Goal: Feedback & Contribution: Leave review/rating

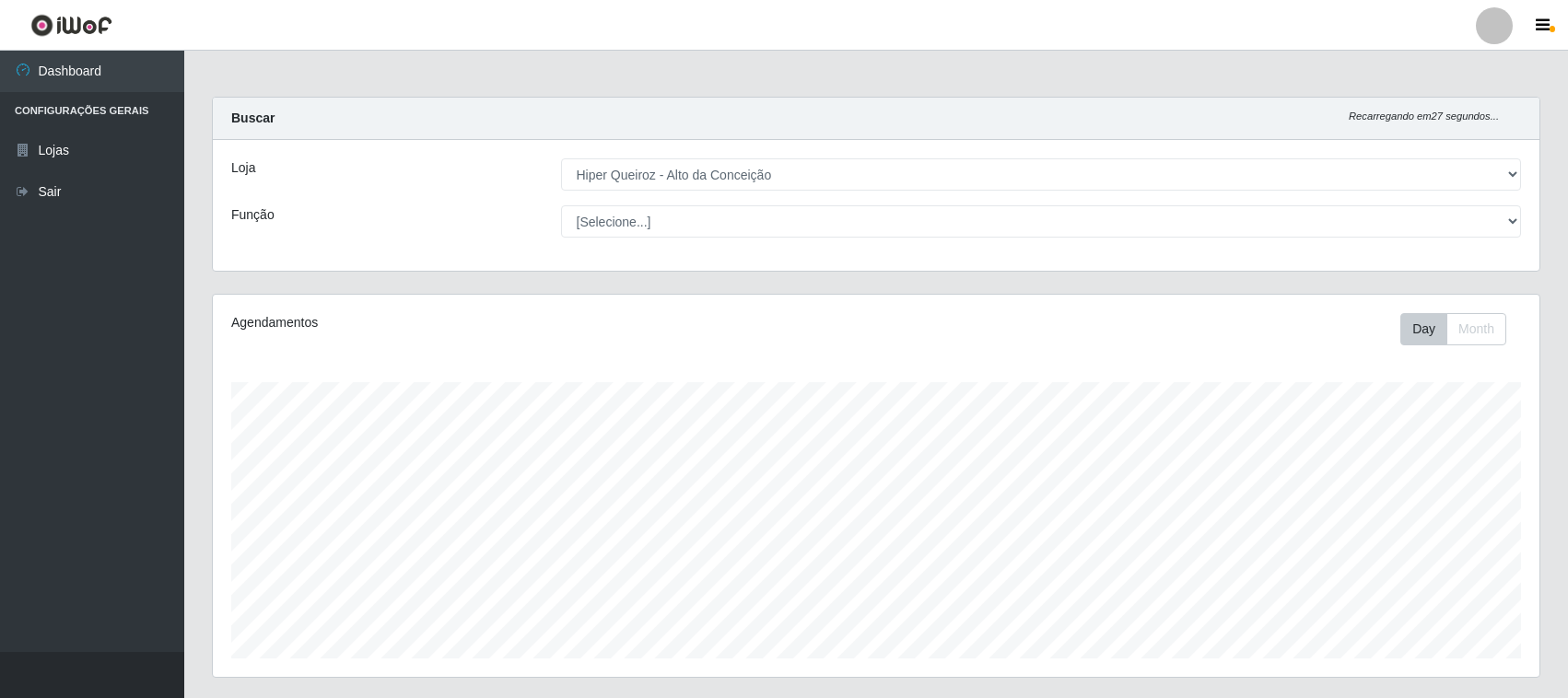
select select "515"
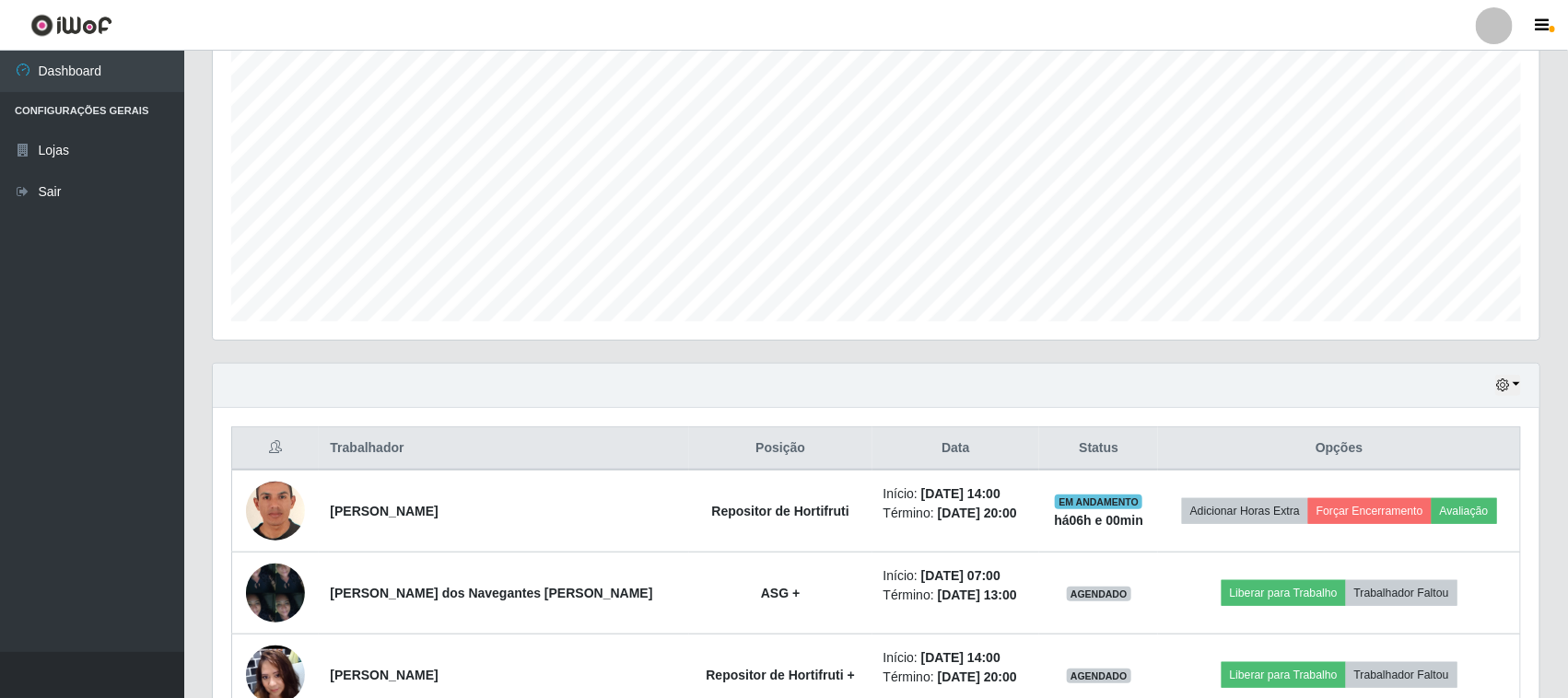
scroll to position [461, 0]
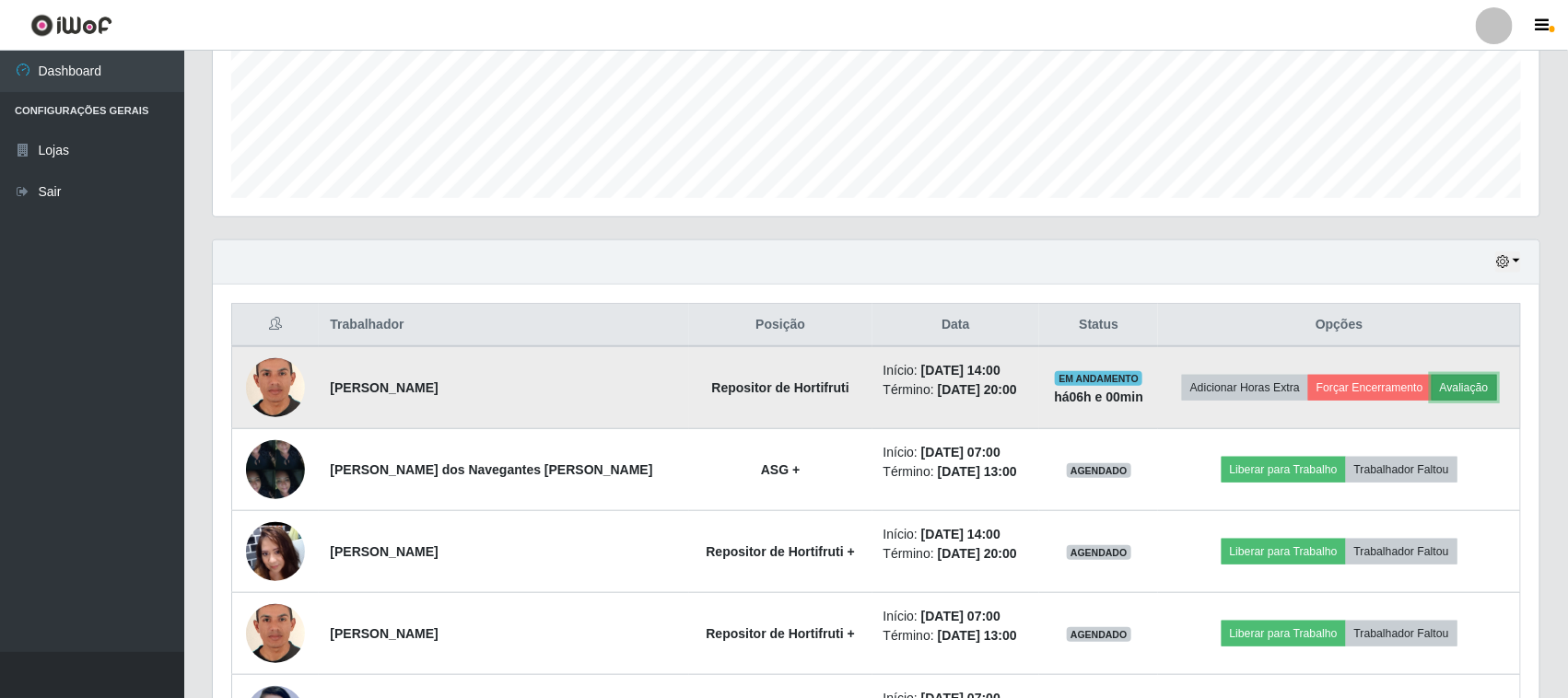
click at [1449, 383] on button "Avaliação" at bounding box center [1464, 388] width 65 height 26
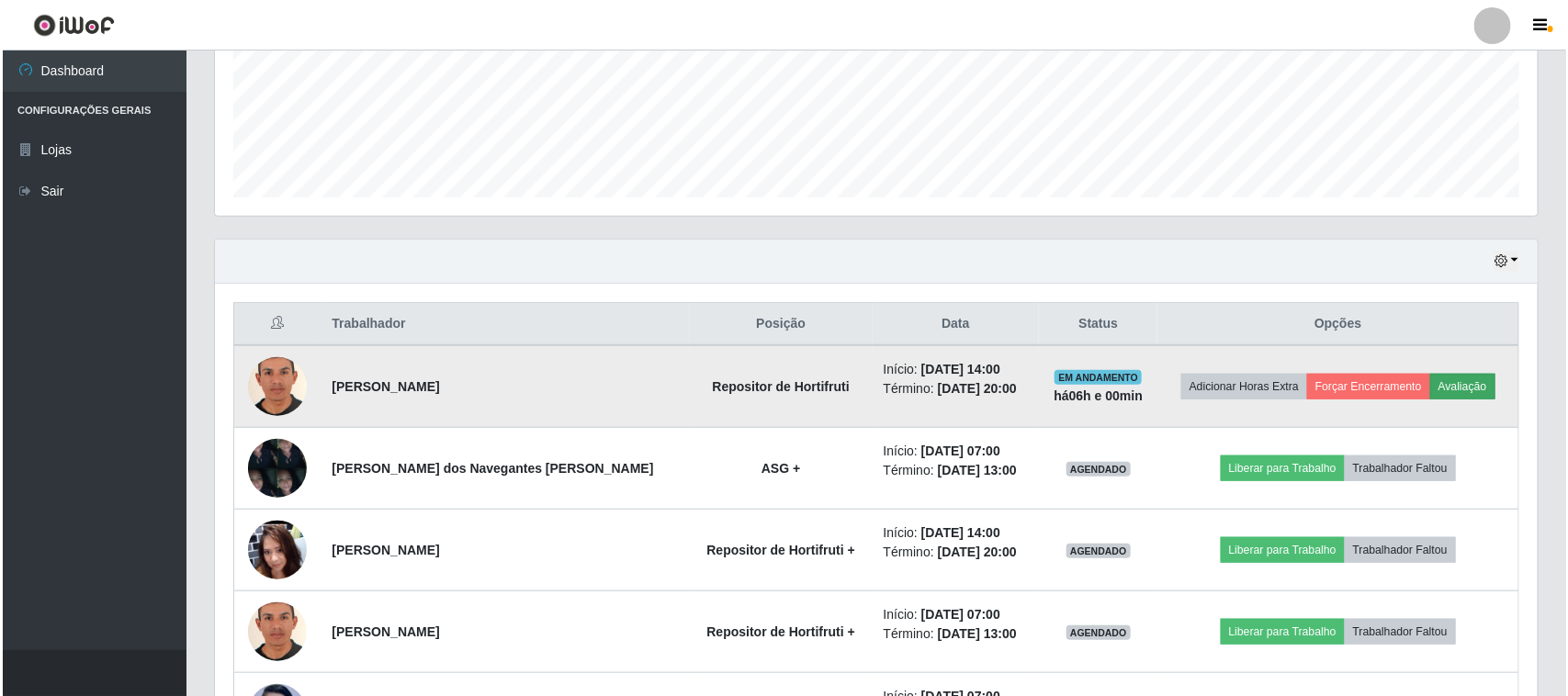
scroll to position [382, 1309]
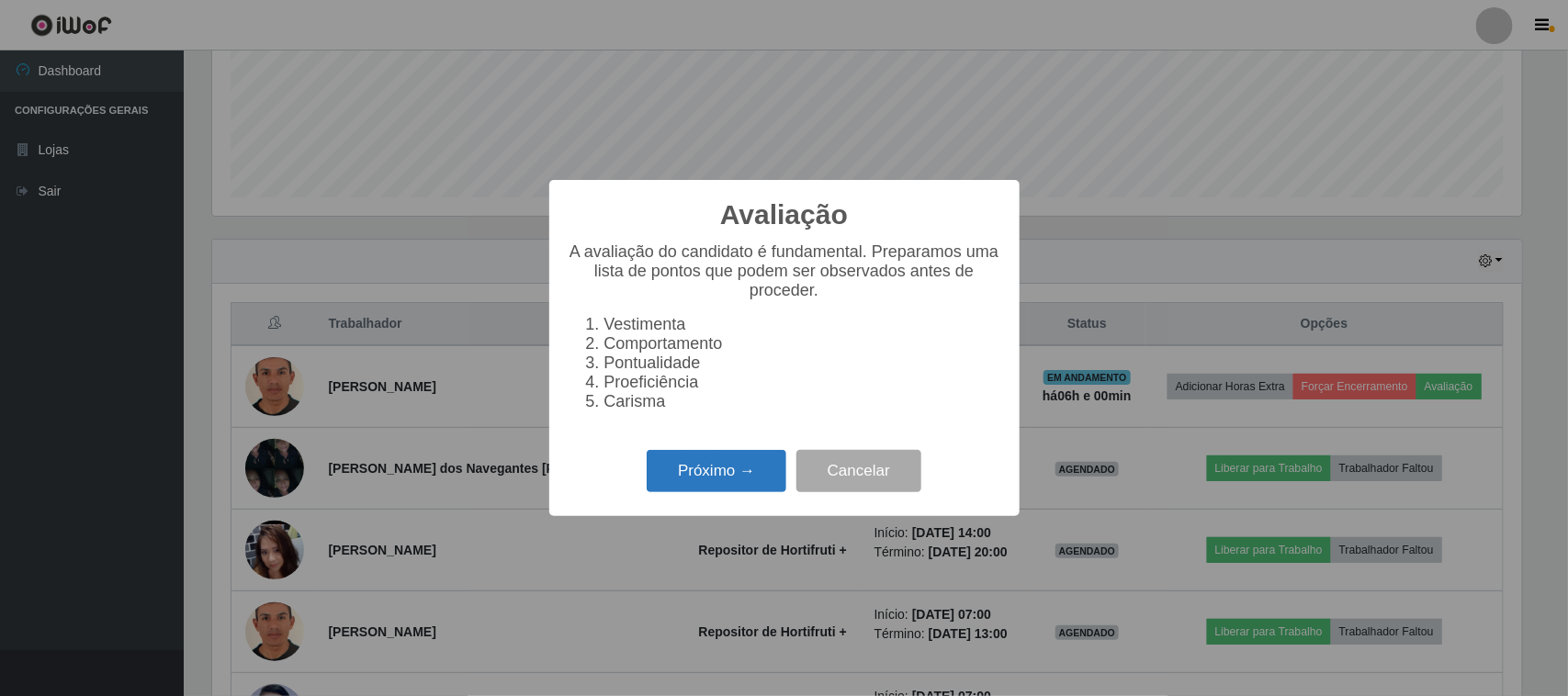
click at [718, 494] on button "Próximo →" at bounding box center [716, 472] width 139 height 43
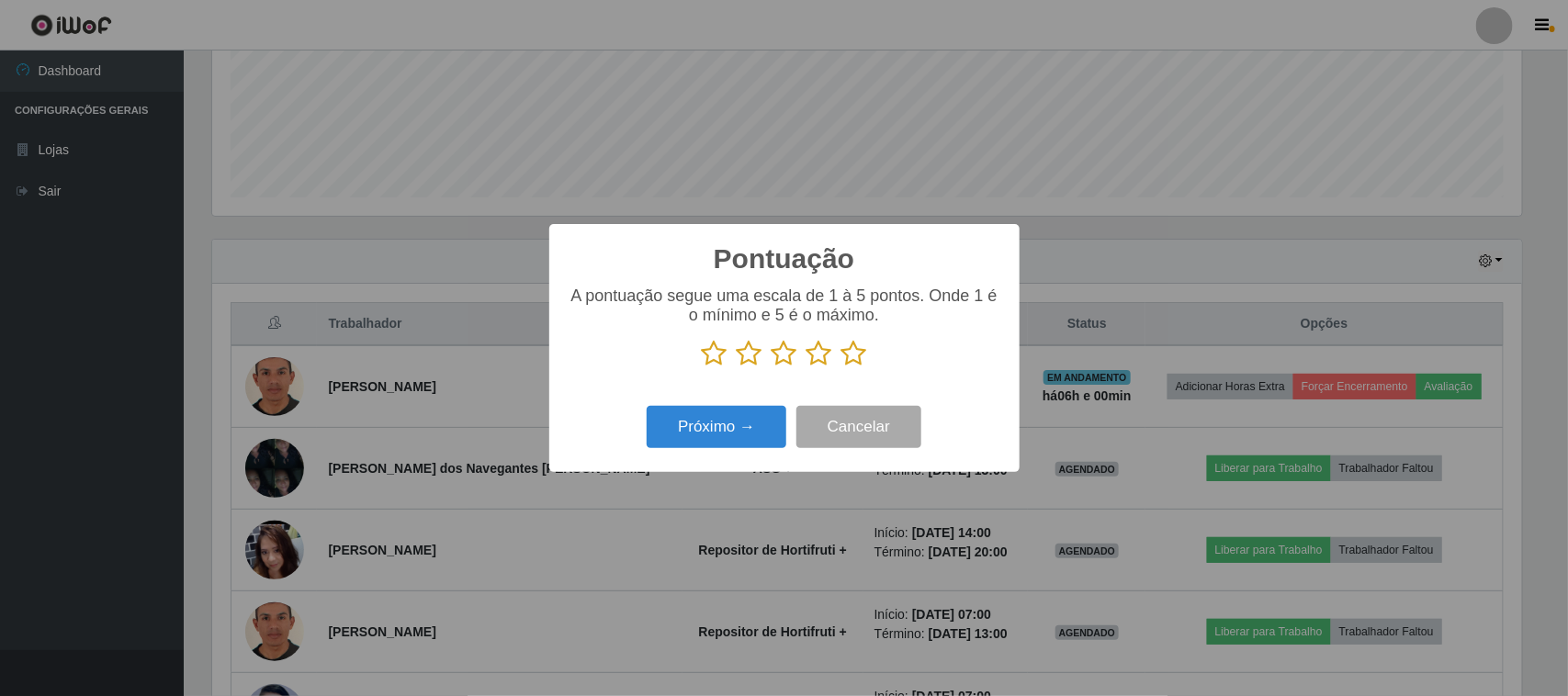
click at [851, 366] on icon at bounding box center [854, 353] width 26 height 28
click at [842, 368] on input "radio" at bounding box center [842, 368] width 0 height 0
click at [721, 424] on button "Próximo →" at bounding box center [716, 427] width 139 height 43
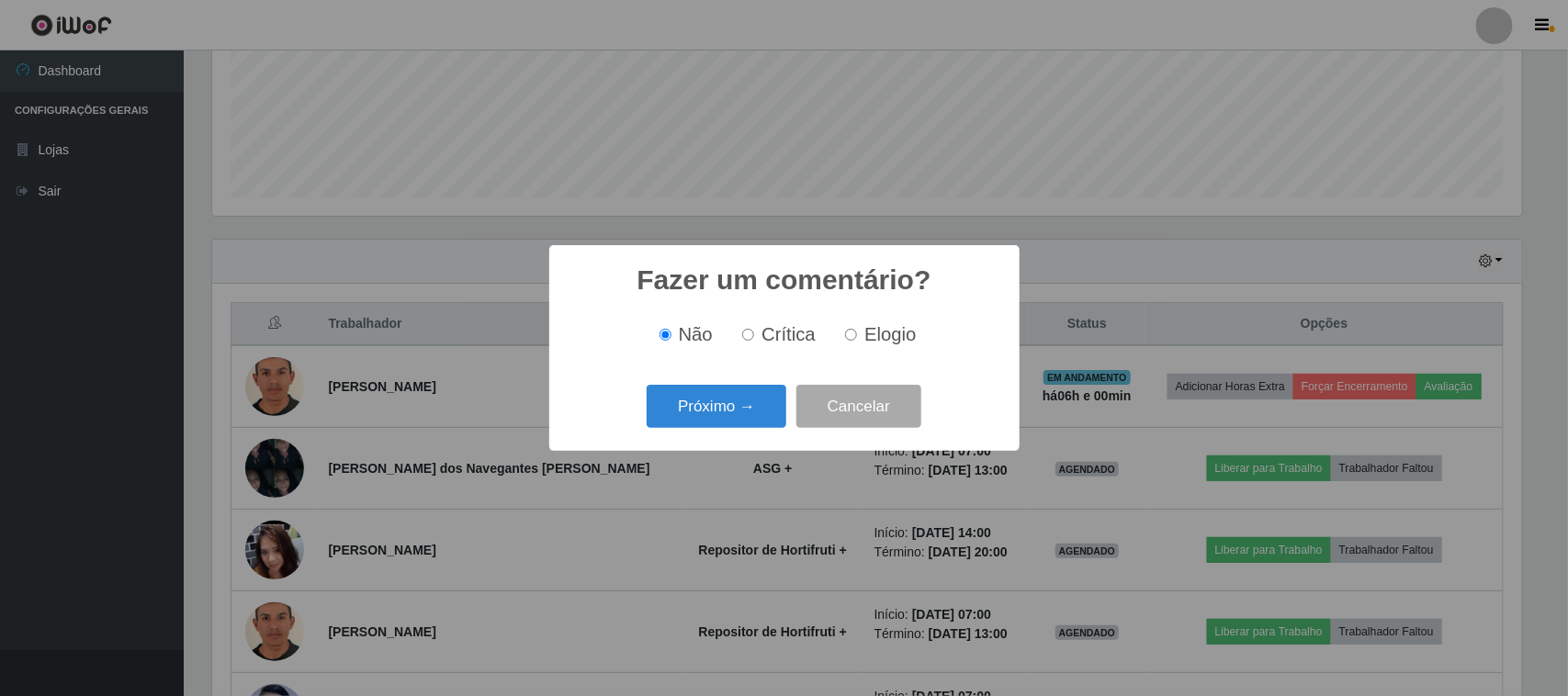
click at [850, 329] on input "Elogio" at bounding box center [850, 335] width 12 height 12
radio input "true"
click at [719, 409] on button "Próximo →" at bounding box center [716, 406] width 139 height 43
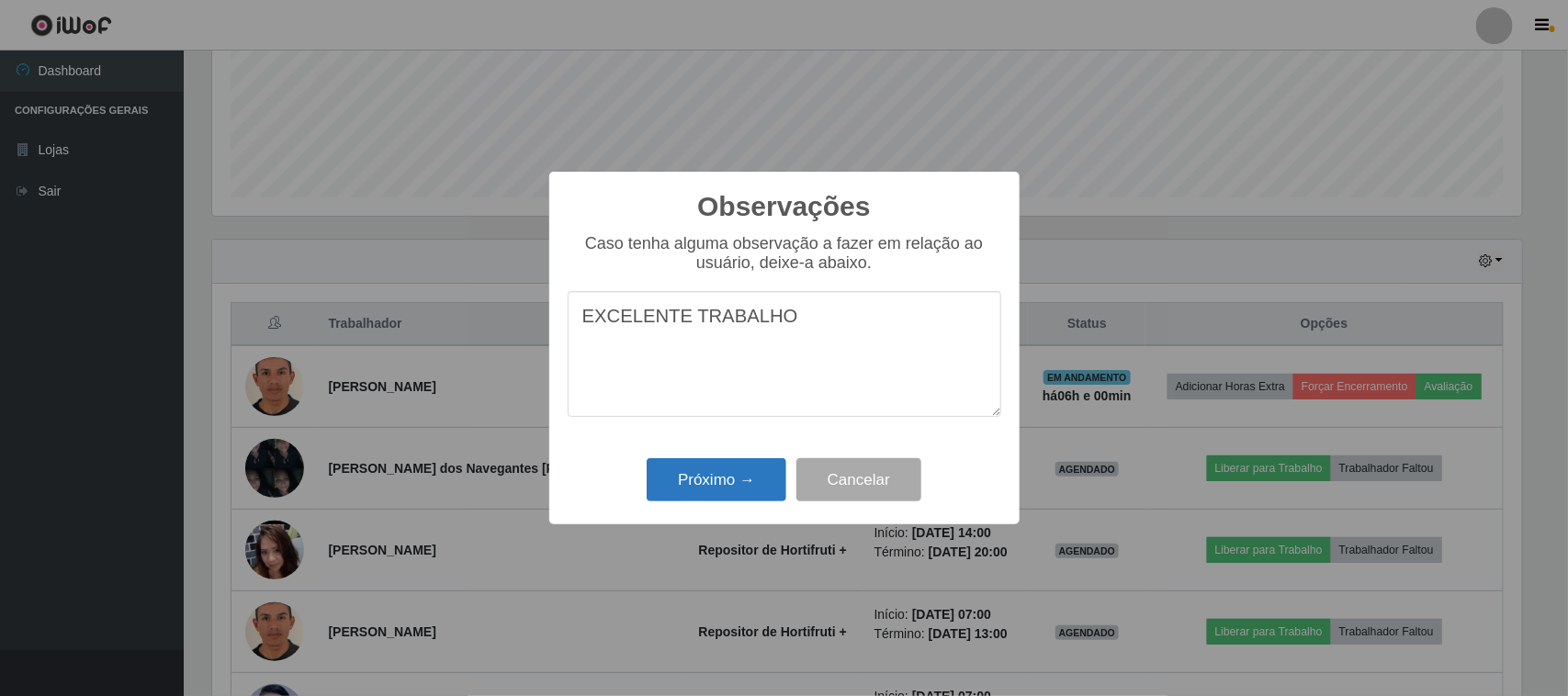
type textarea "EXCELENTE TRABALHO"
click at [725, 478] on button "Próximo →" at bounding box center [716, 479] width 139 height 43
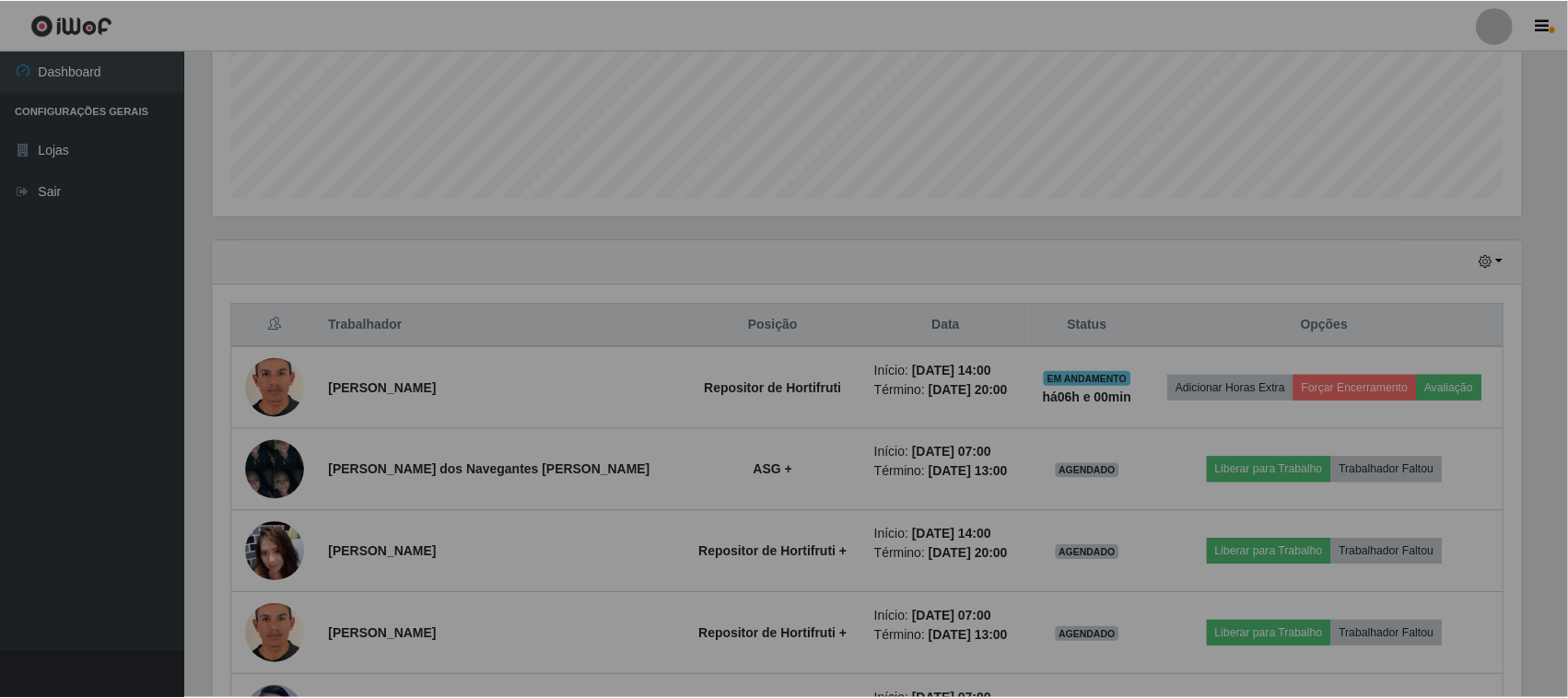
scroll to position [383, 1327]
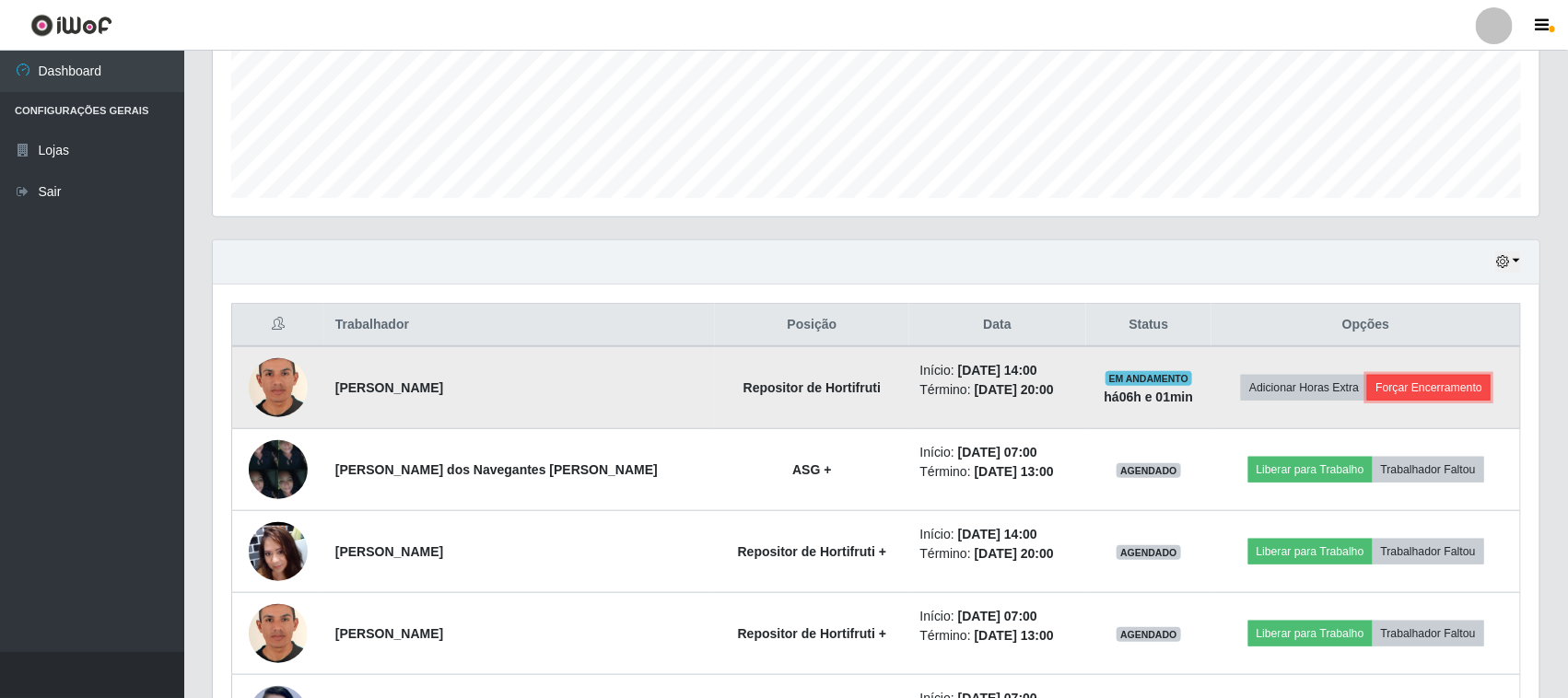
click at [1412, 394] on button "Forçar Encerramento" at bounding box center [1428, 388] width 123 height 26
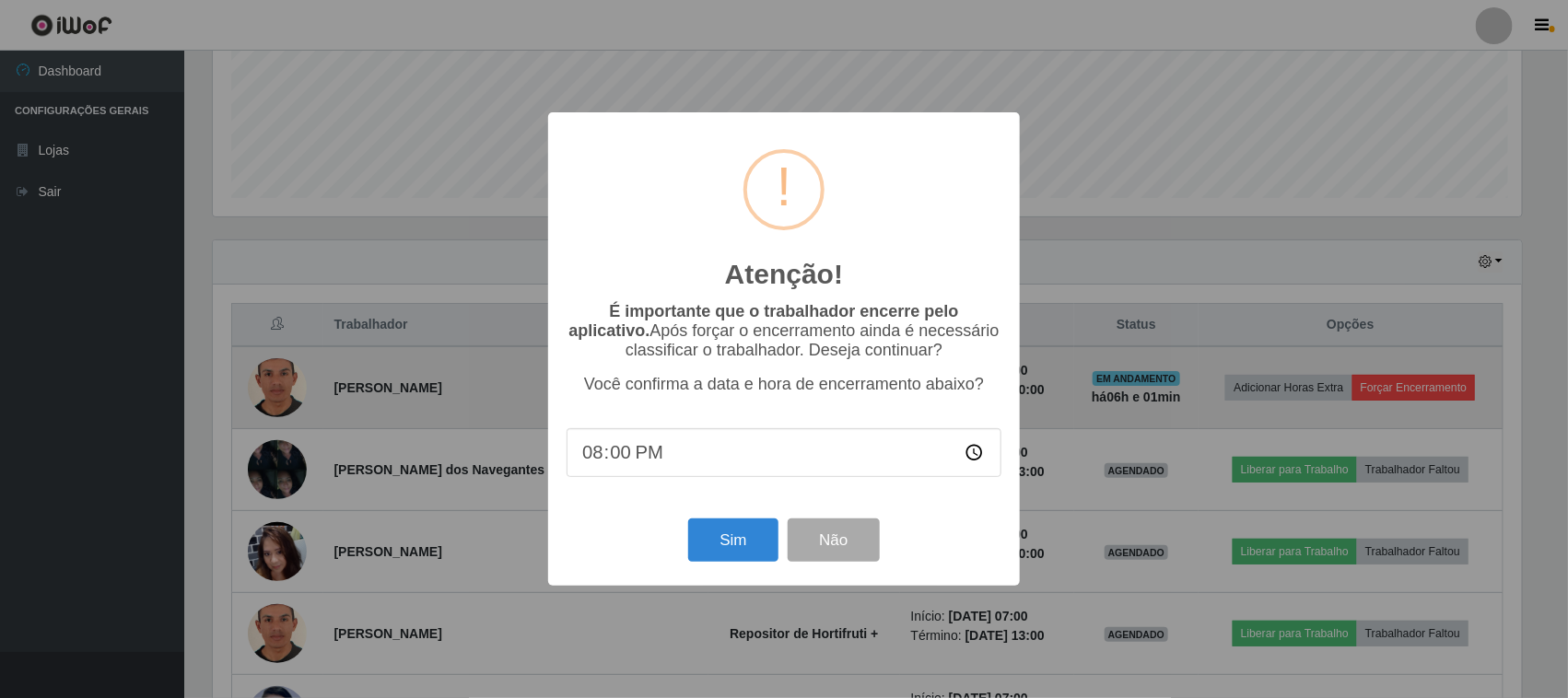
scroll to position [383, 1313]
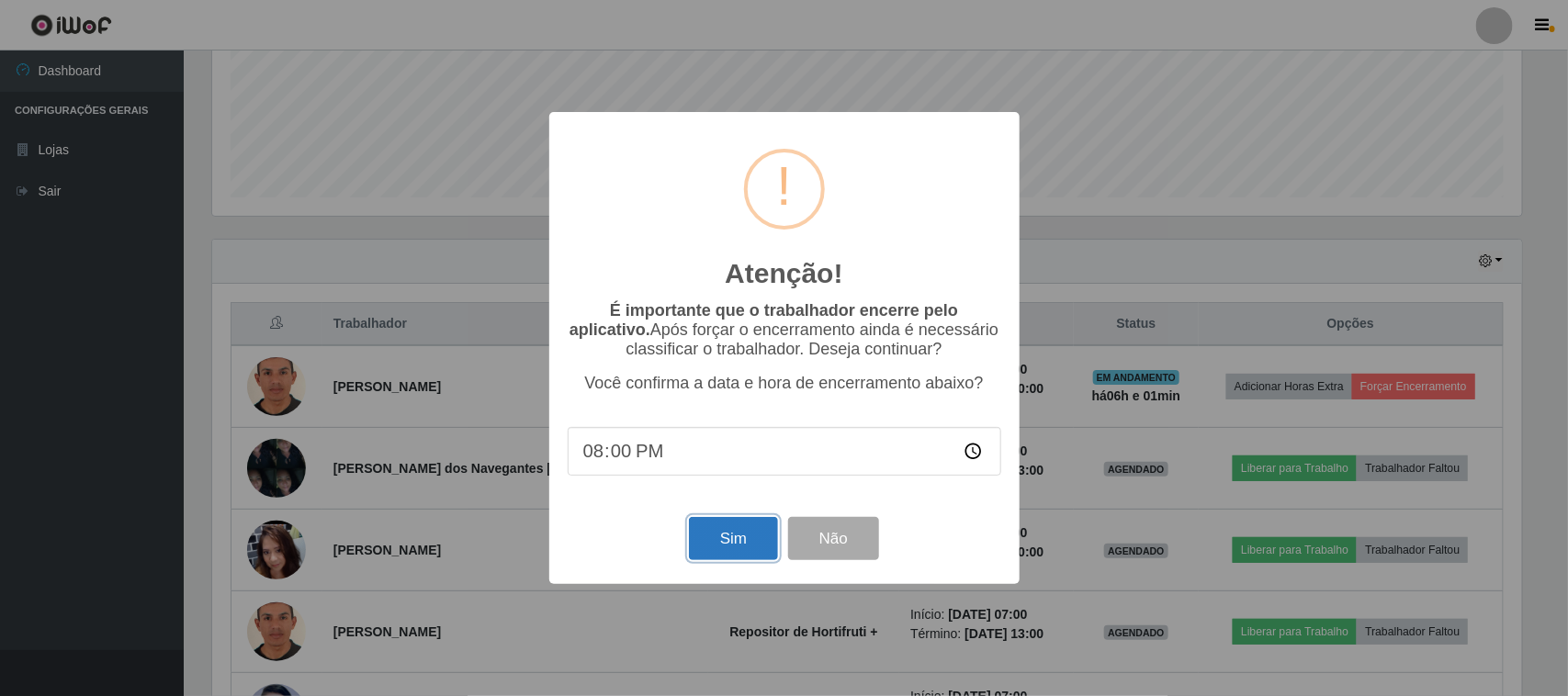
click at [748, 548] on button "Sim" at bounding box center [733, 538] width 89 height 43
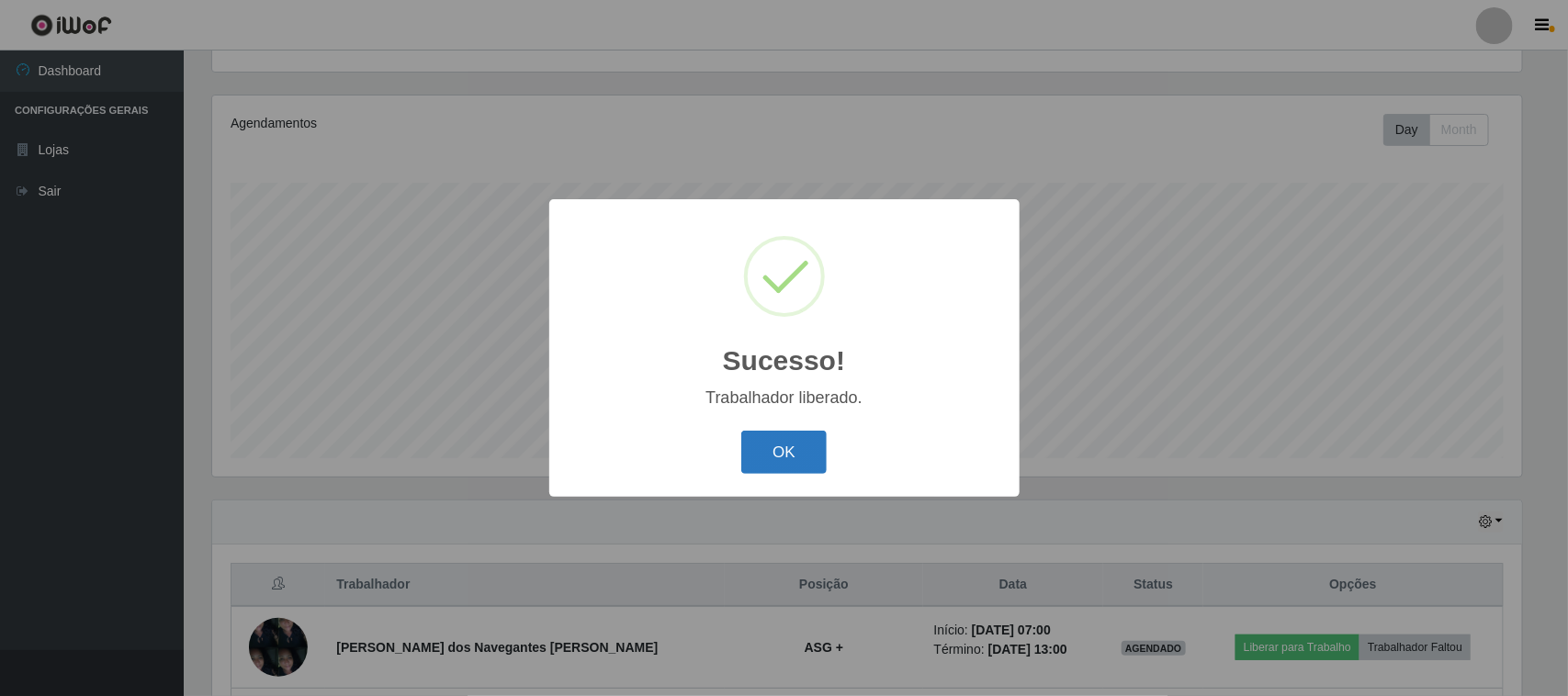
click at [814, 448] on button "OK" at bounding box center [784, 452] width 85 height 43
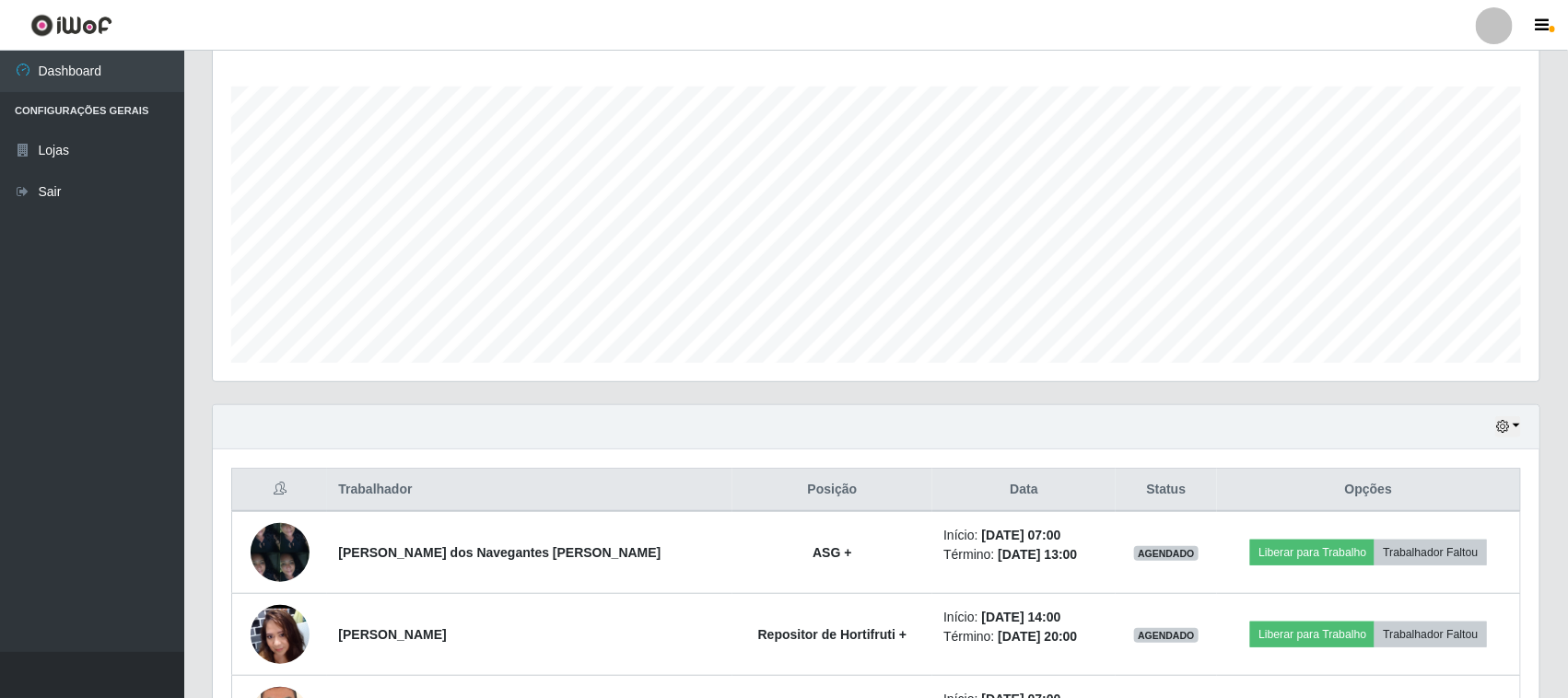
scroll to position [429, 0]
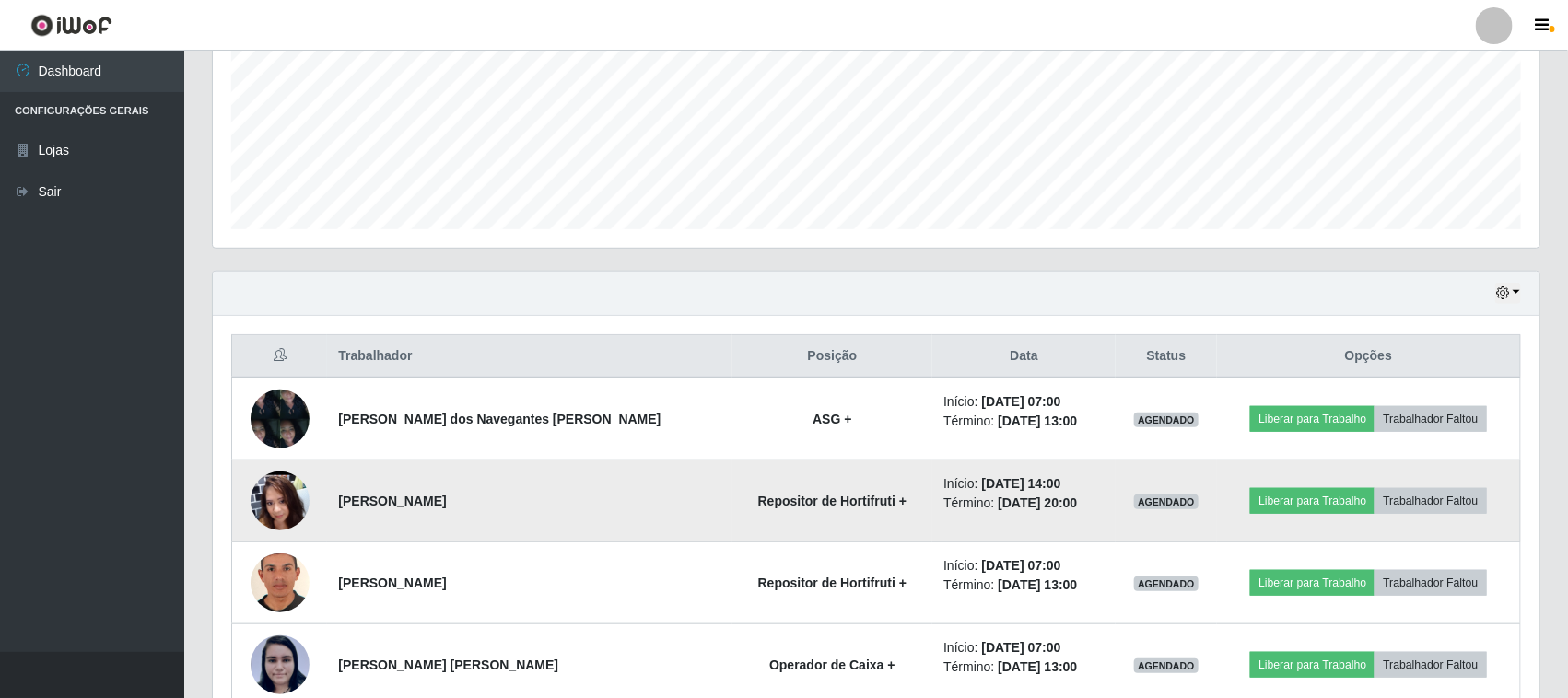
click at [270, 489] on img at bounding box center [280, 501] width 59 height 132
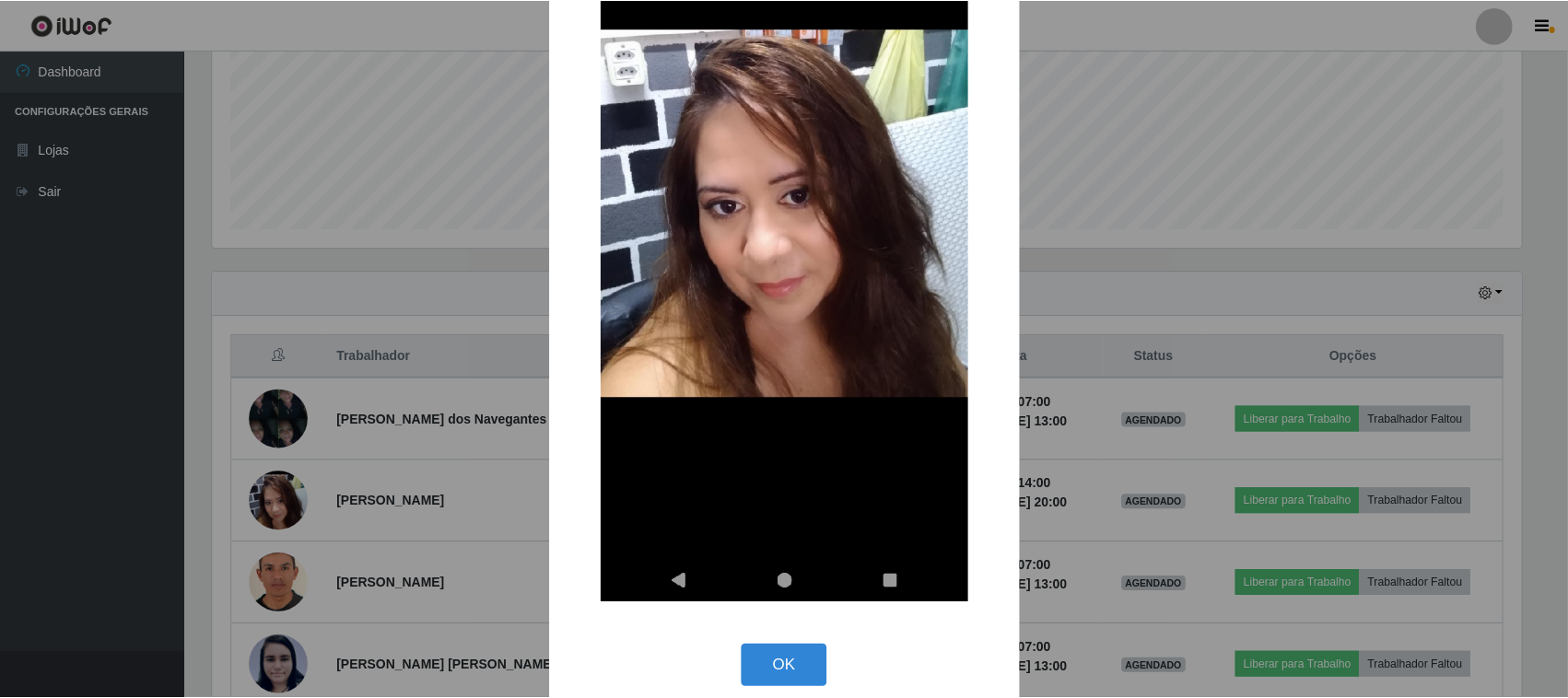
scroll to position [286, 0]
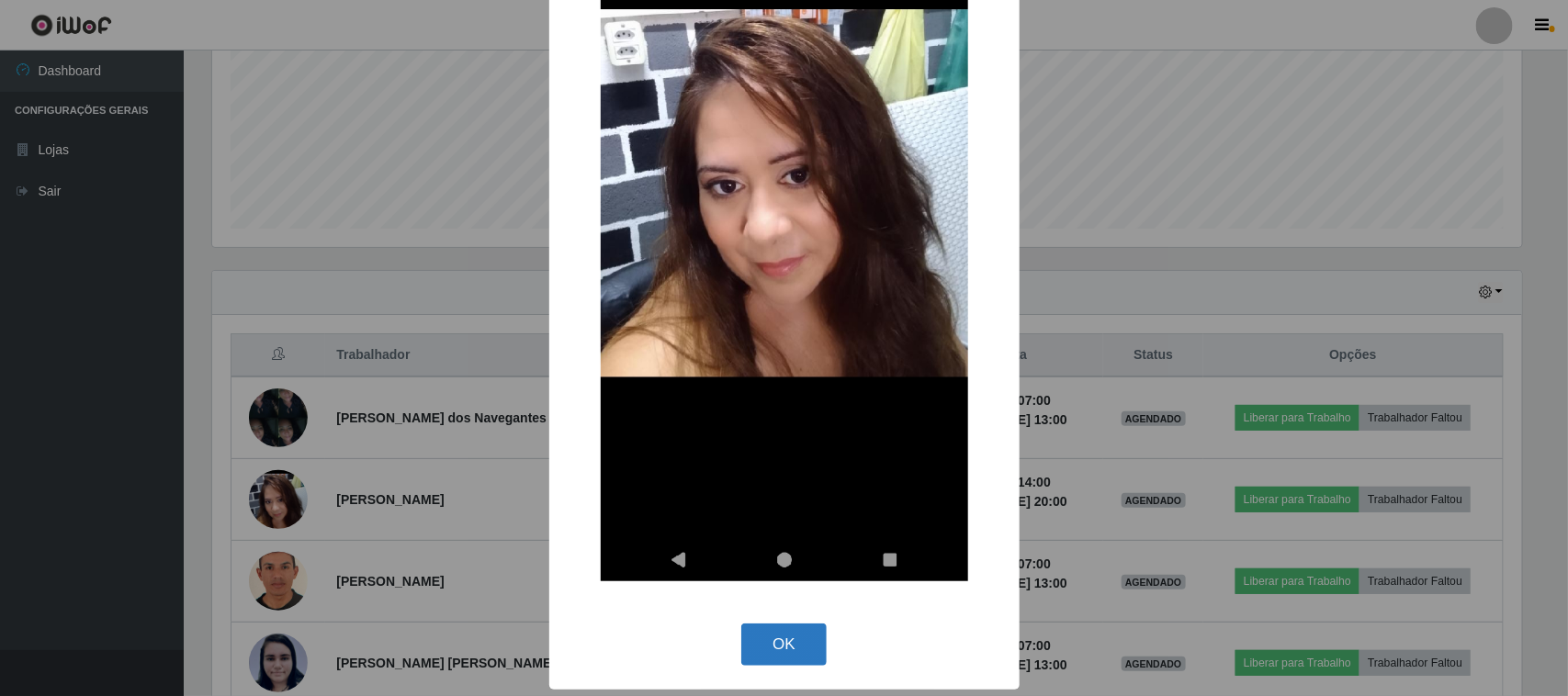
click at [805, 639] on button "OK" at bounding box center [784, 644] width 85 height 43
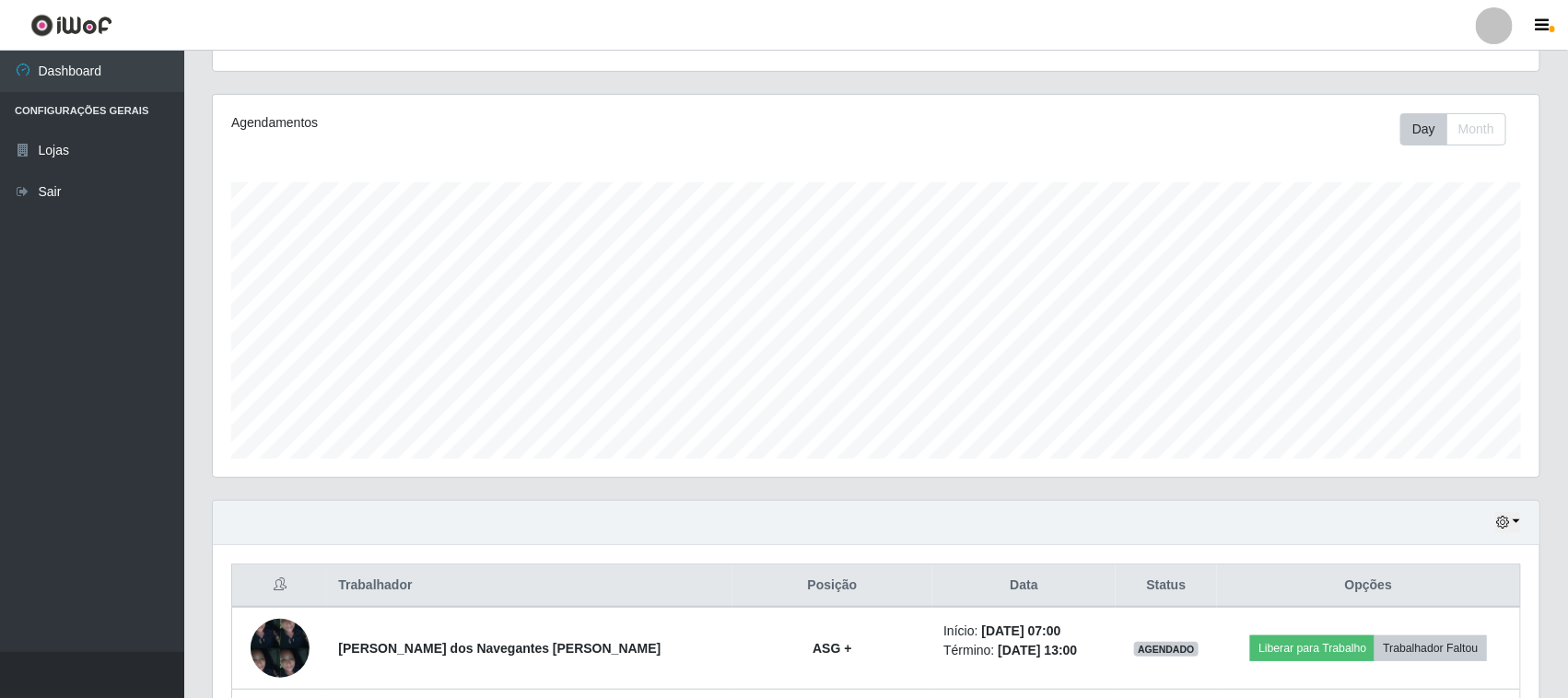
scroll to position [0, 0]
